Goal: Transaction & Acquisition: Download file/media

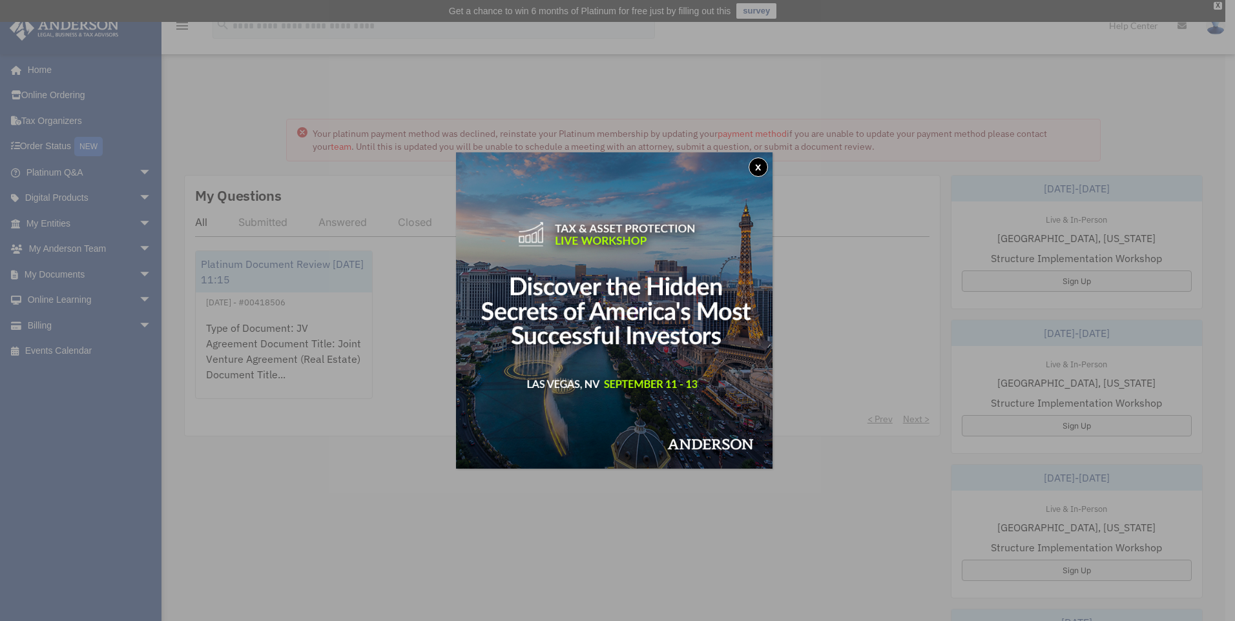
click at [766, 159] on button "x" at bounding box center [757, 167] width 19 height 19
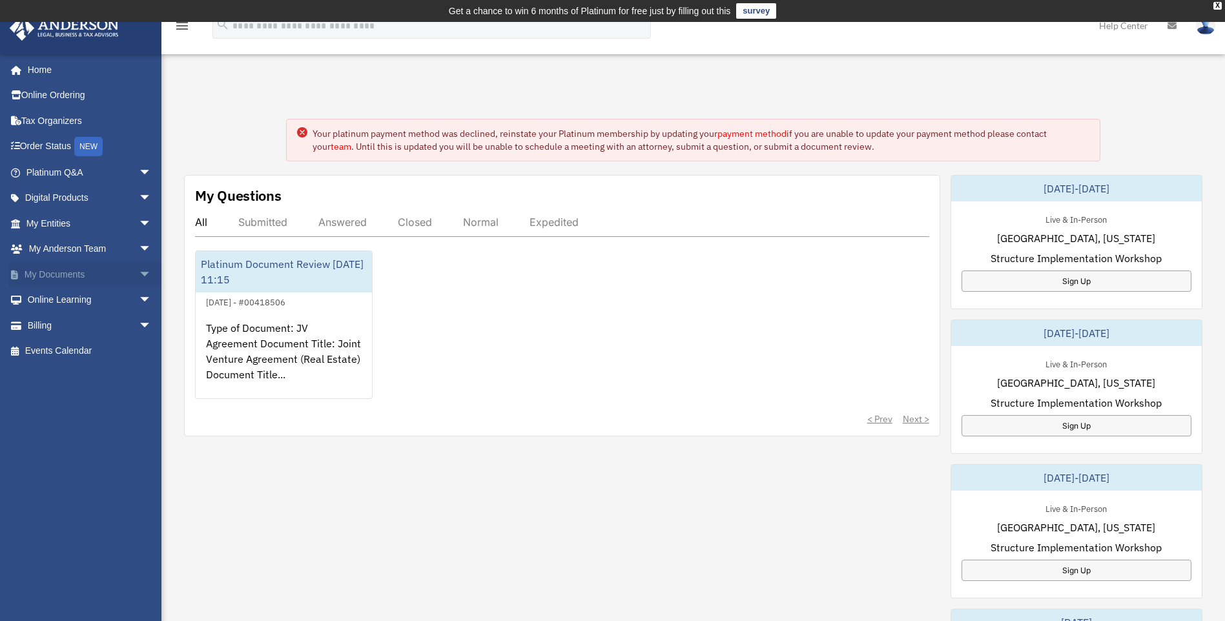
click at [96, 279] on link "My Documents arrow_drop_down" at bounding box center [90, 275] width 162 height 26
click at [139, 274] on span "arrow_drop_down" at bounding box center [152, 275] width 26 height 26
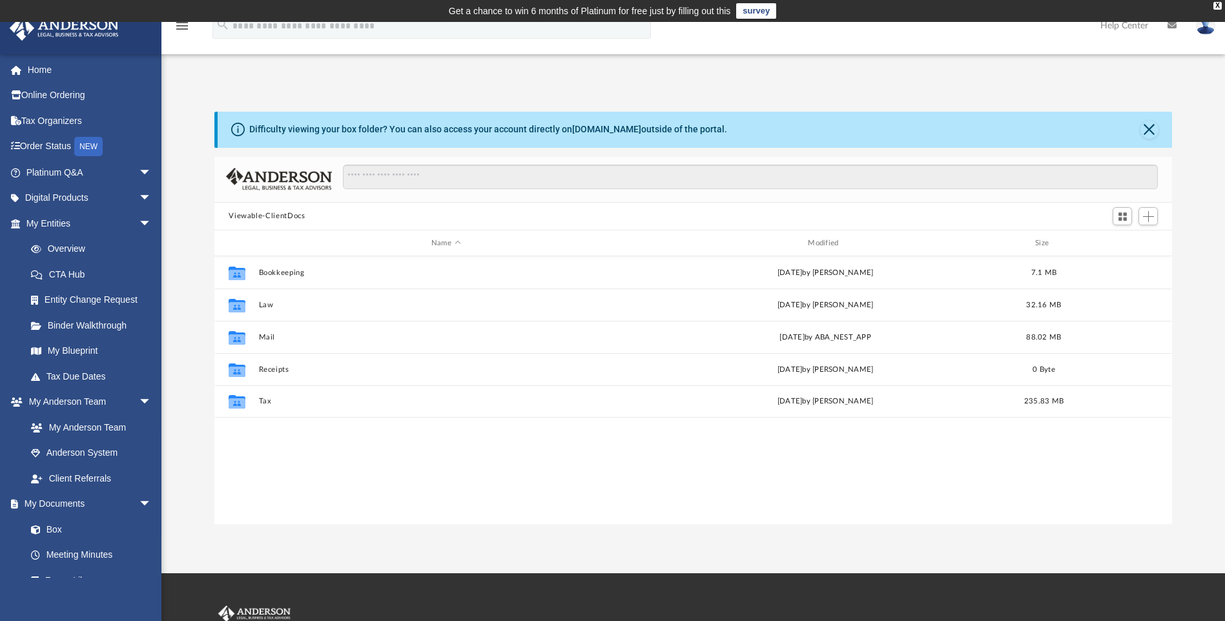
scroll to position [284, 948]
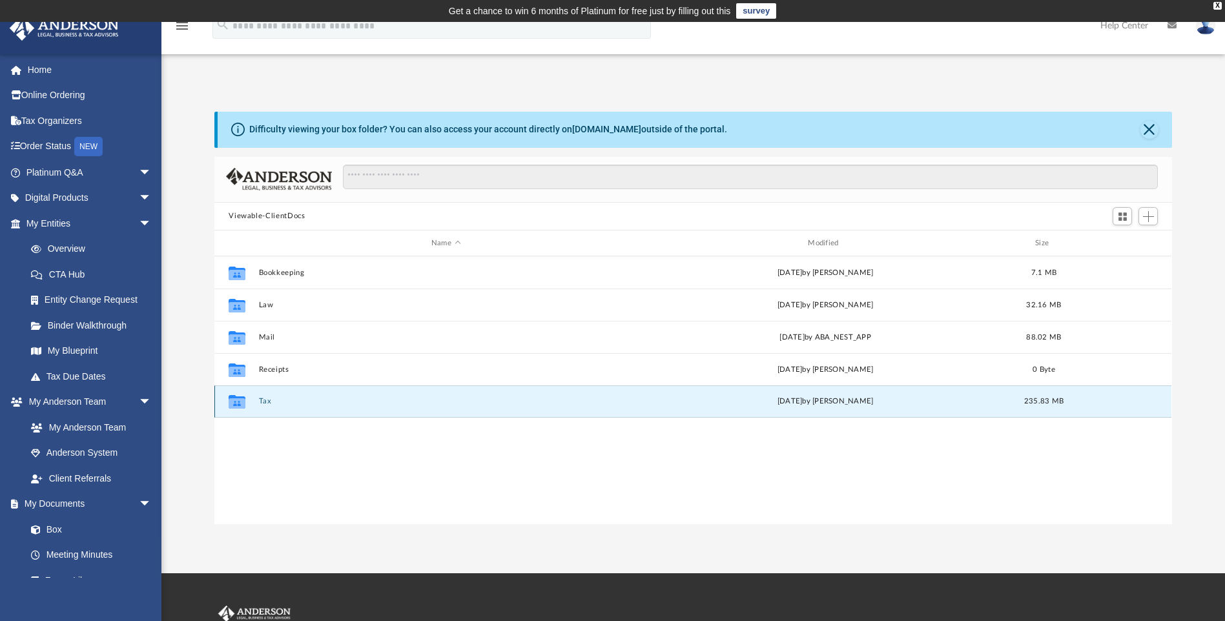
click at [277, 402] on button "Tax" at bounding box center [446, 402] width 374 height 8
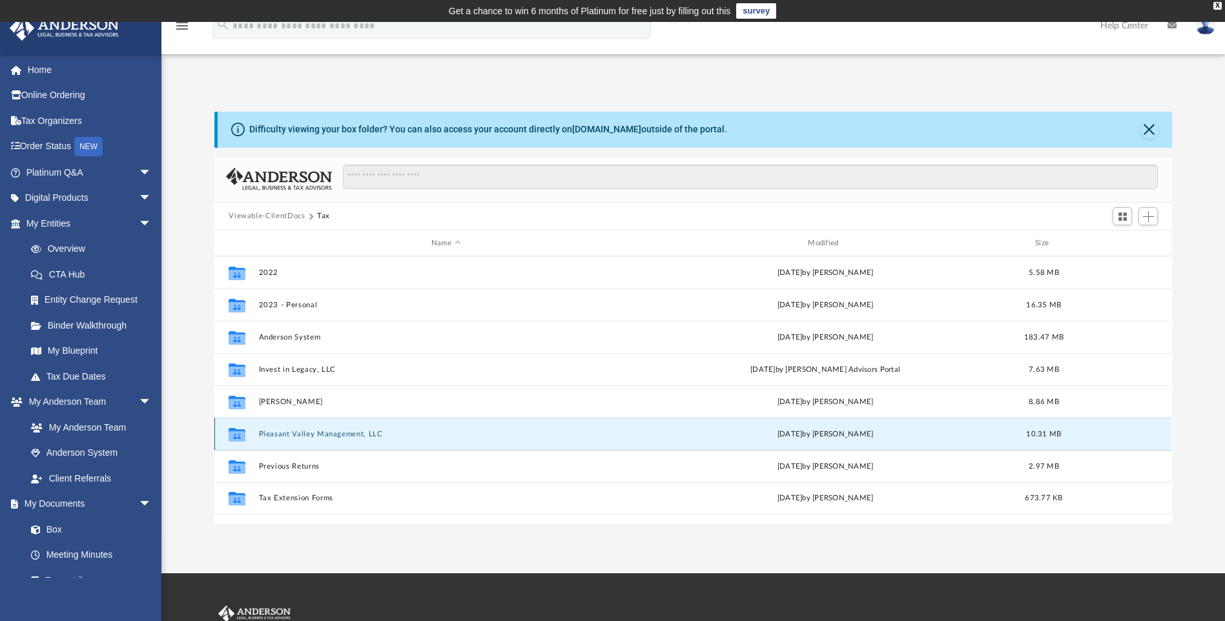
click at [297, 437] on button "Pleasant Valley Management, LLC" at bounding box center [446, 434] width 374 height 8
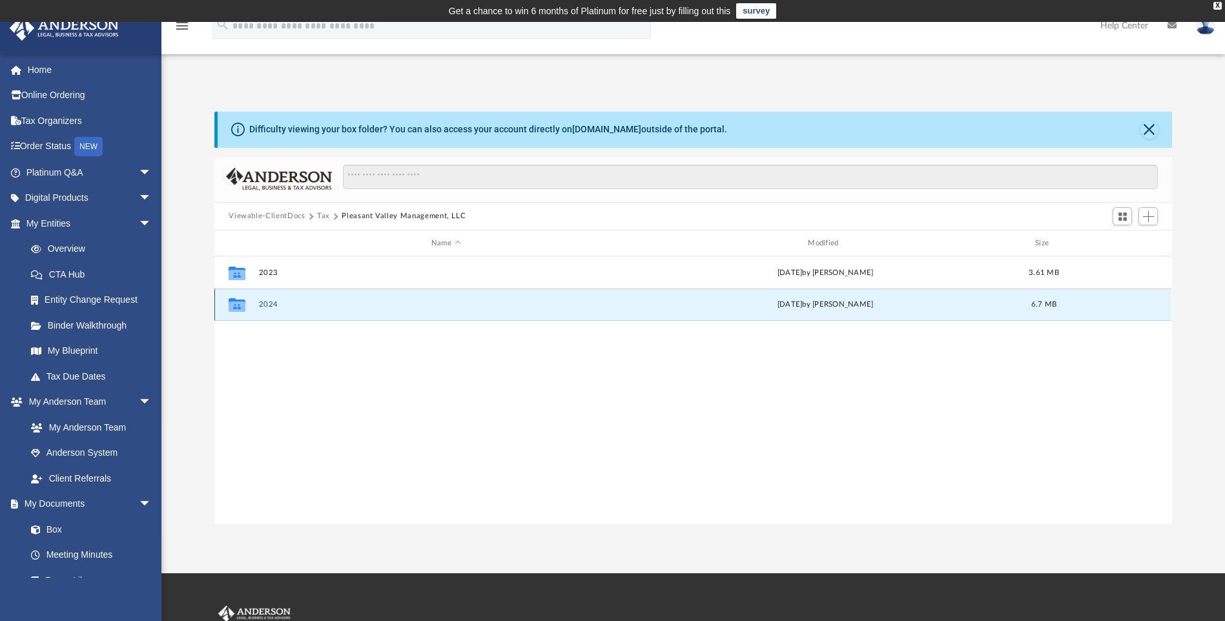
click at [265, 306] on button "2024" at bounding box center [446, 305] width 374 height 8
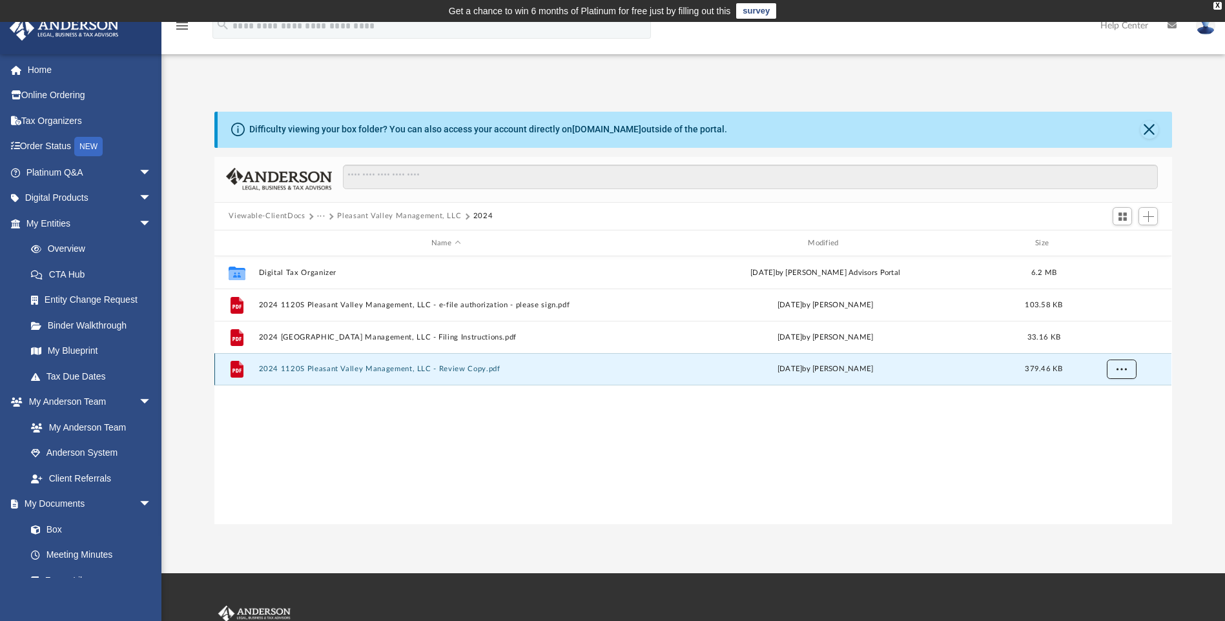
click at [1113, 366] on button "More options" at bounding box center [1122, 369] width 30 height 19
click at [1106, 415] on li "Download" at bounding box center [1109, 416] width 37 height 14
